Goal: Find specific page/section: Find specific page/section

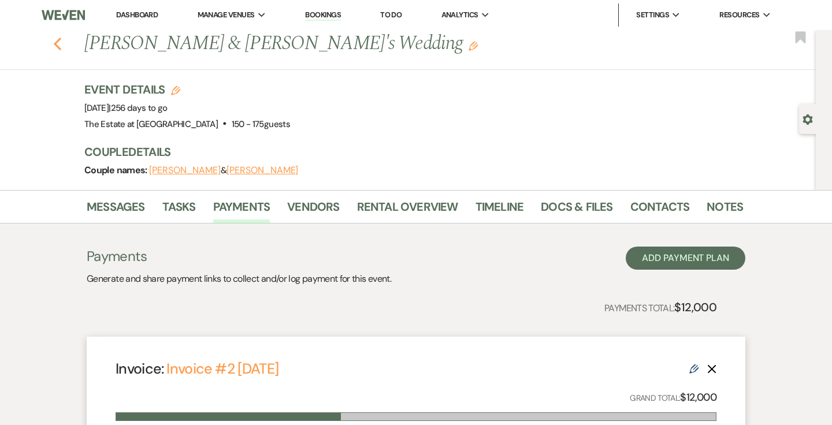
click at [61, 44] on icon "Previous" at bounding box center [57, 44] width 9 height 14
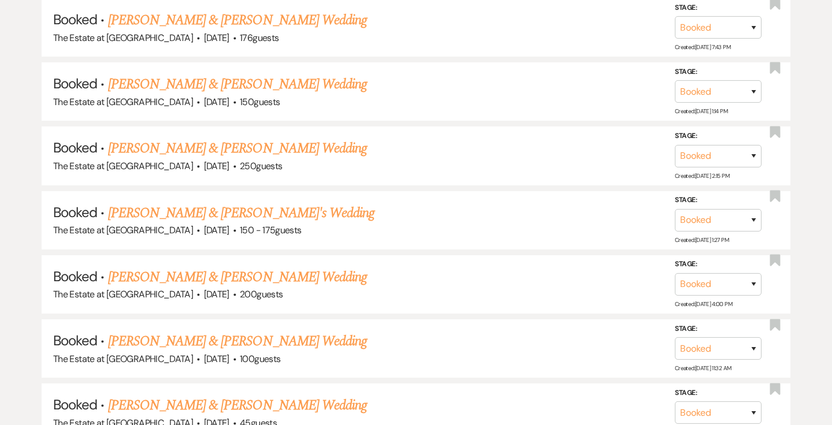
scroll to position [1553, 0]
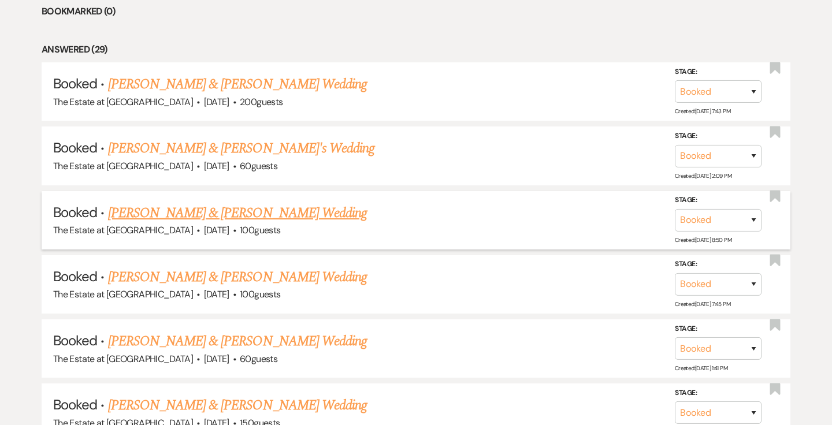
click at [223, 213] on link "[PERSON_NAME] & [PERSON_NAME] Wedding" at bounding box center [237, 213] width 259 height 21
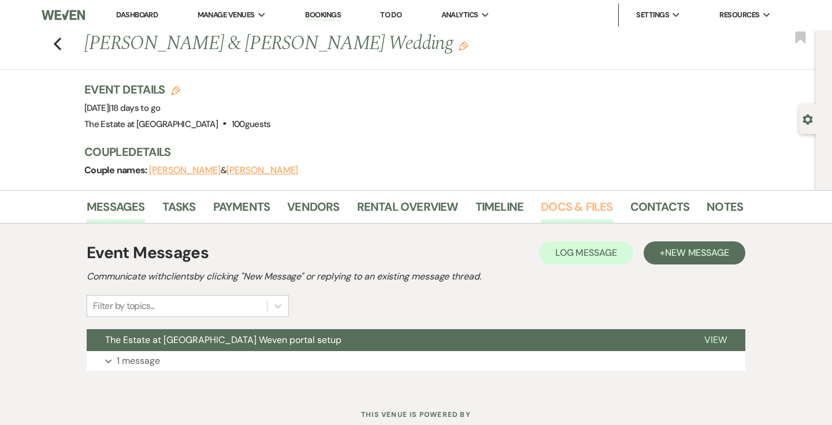
click at [550, 213] on link "Docs & Files" at bounding box center [577, 210] width 72 height 25
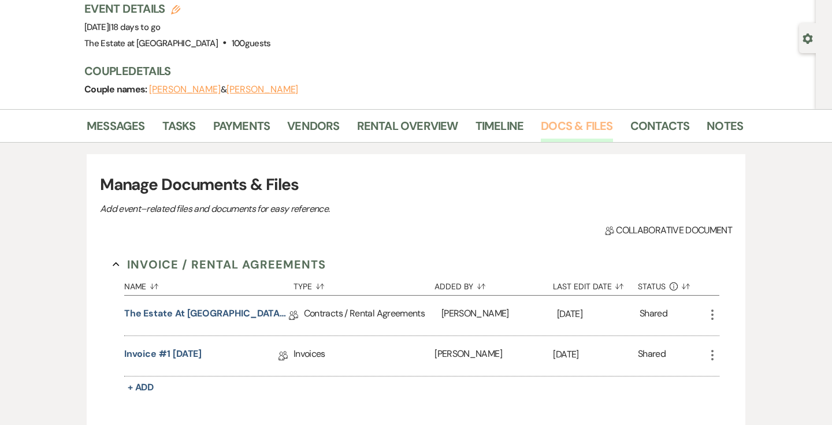
scroll to position [202, 0]
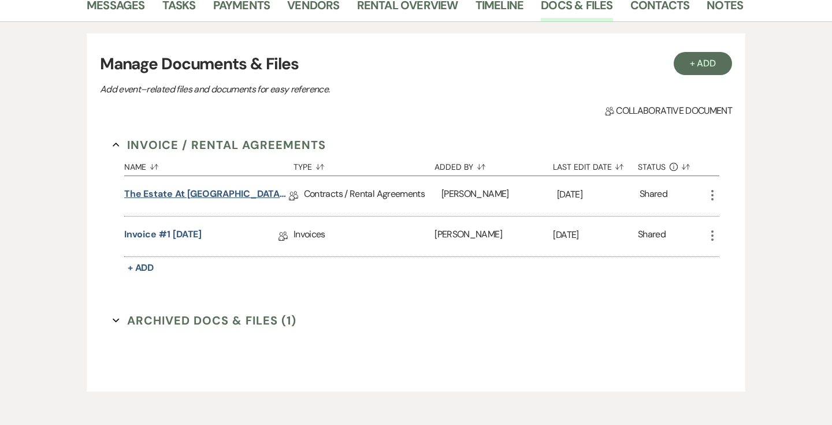
click at [250, 197] on link "The Estate at [GEOGRAPHIC_DATA] Contract" at bounding box center [206, 196] width 165 height 18
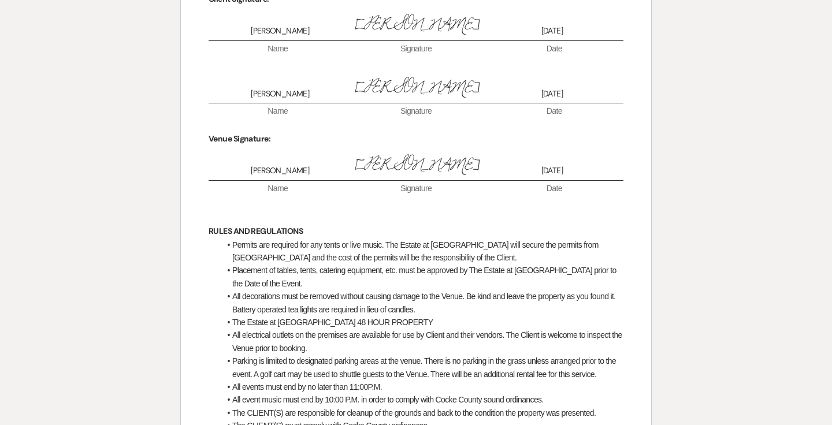
scroll to position [5091, 0]
